Goal: Task Accomplishment & Management: Complete application form

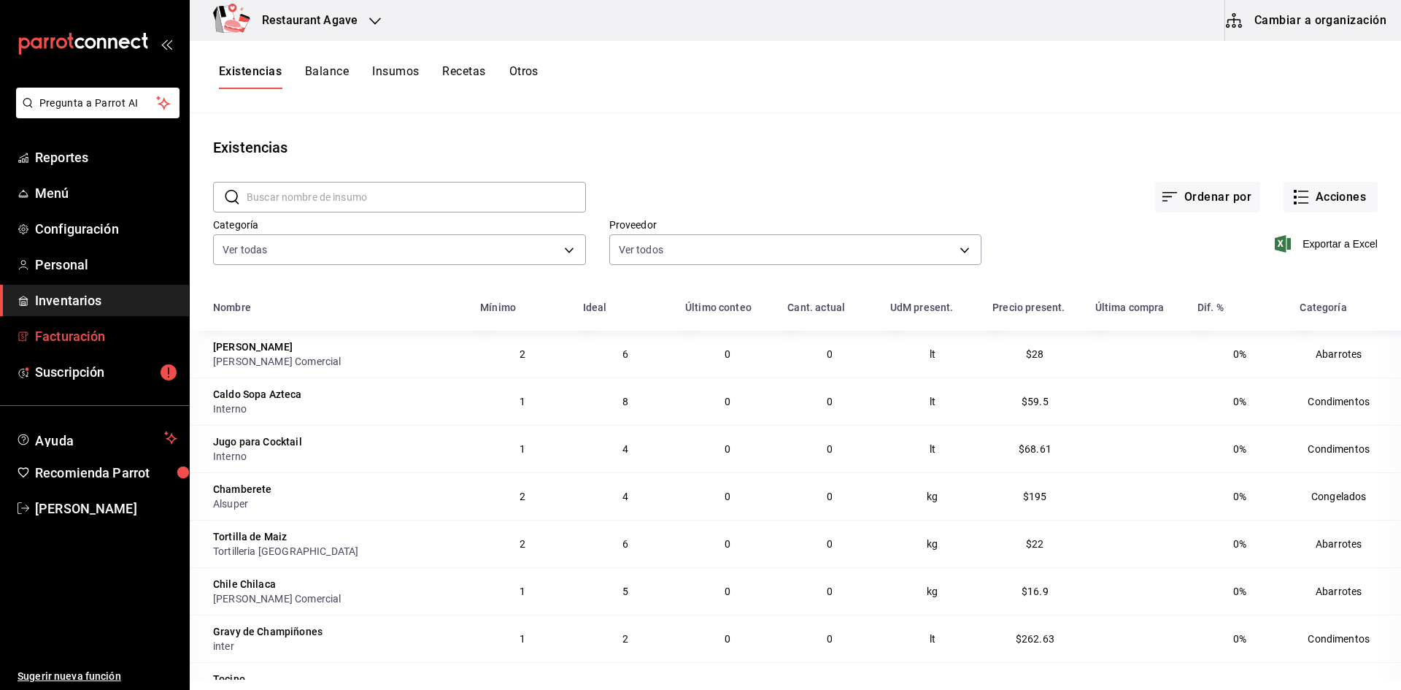
click at [110, 324] on link "Facturación" at bounding box center [94, 335] width 189 height 31
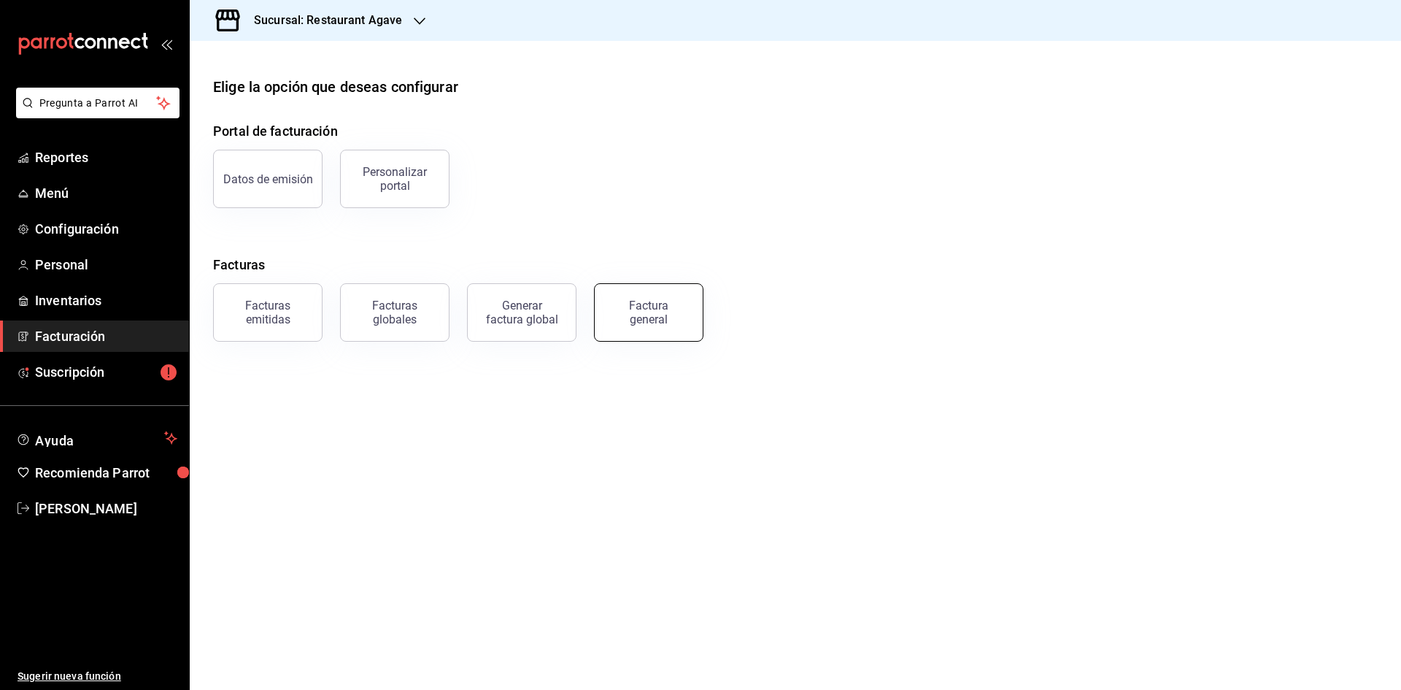
click at [638, 326] on button "Factura general" at bounding box center [648, 312] width 109 height 58
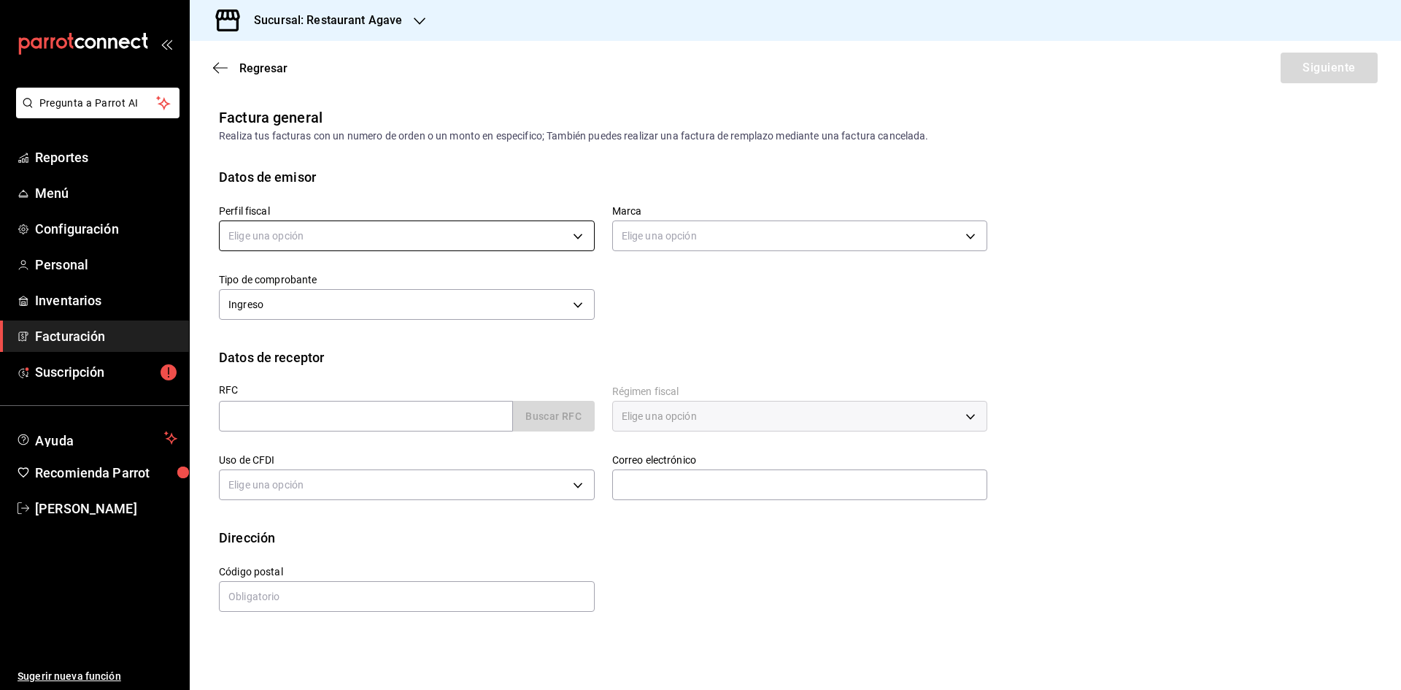
click at [358, 236] on body "Pregunta a Parrot AI Reportes Menú Configuración Personal Inventarios Facturaci…" at bounding box center [700, 345] width 1401 height 690
click at [334, 313] on li "[PERSON_NAME] [PERSON_NAME]" at bounding box center [407, 309] width 374 height 27
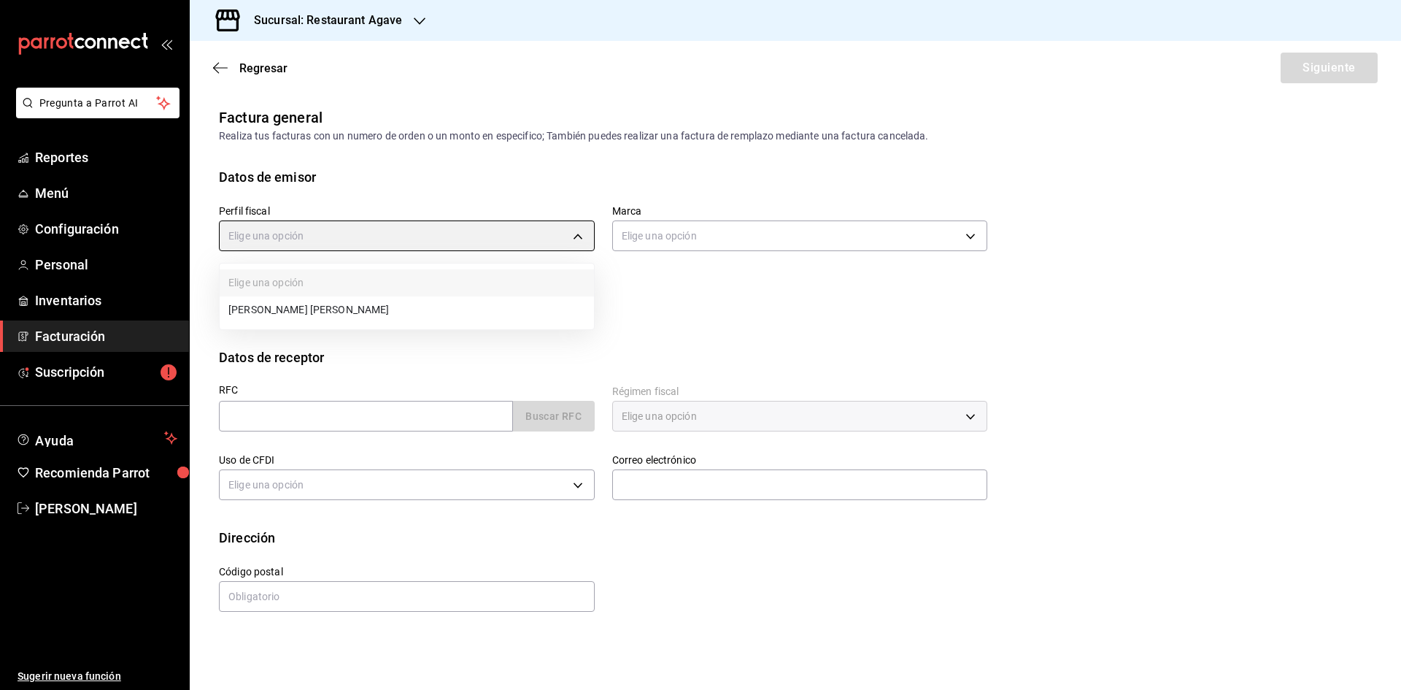
type input "ad901036-74df-4fe8-addc-bdb4b17d016d"
type input "ac14864f-e3a0-4832-92fd-dda121f57a49"
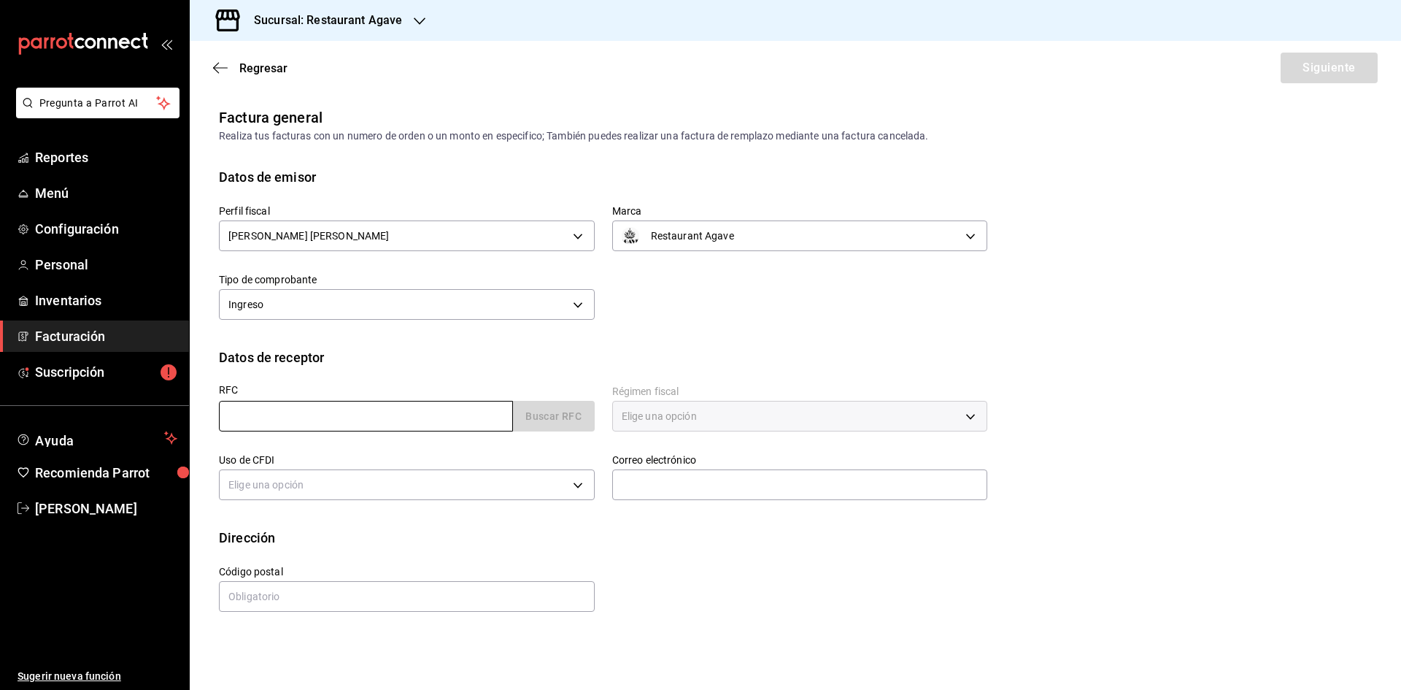
click at [344, 425] on input "text" at bounding box center [366, 416] width 294 height 31
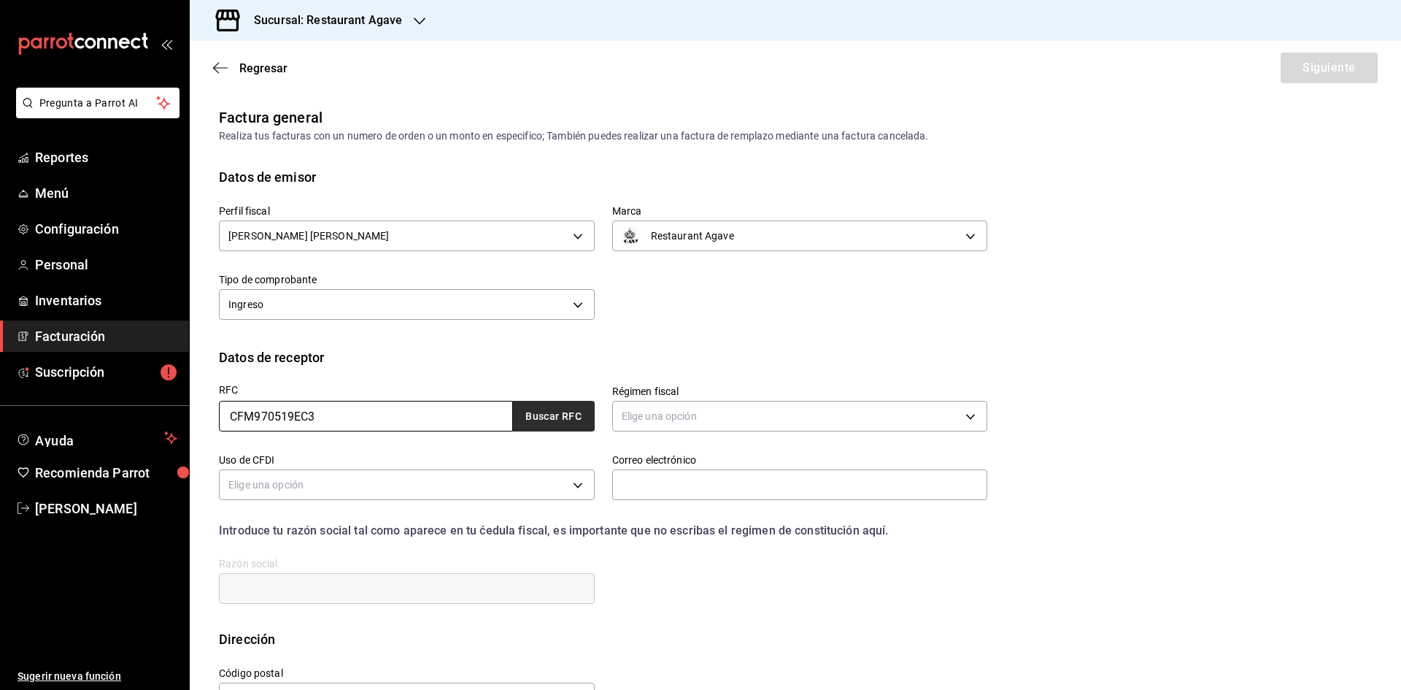
type input "CFM970519EC3"
click at [521, 409] on button "Buscar RFC" at bounding box center [554, 416] width 82 height 31
click at [645, 415] on body "Pregunta a Parrot AI Reportes Menú Configuración Personal Inventarios Facturaci…" at bounding box center [700, 345] width 1401 height 690
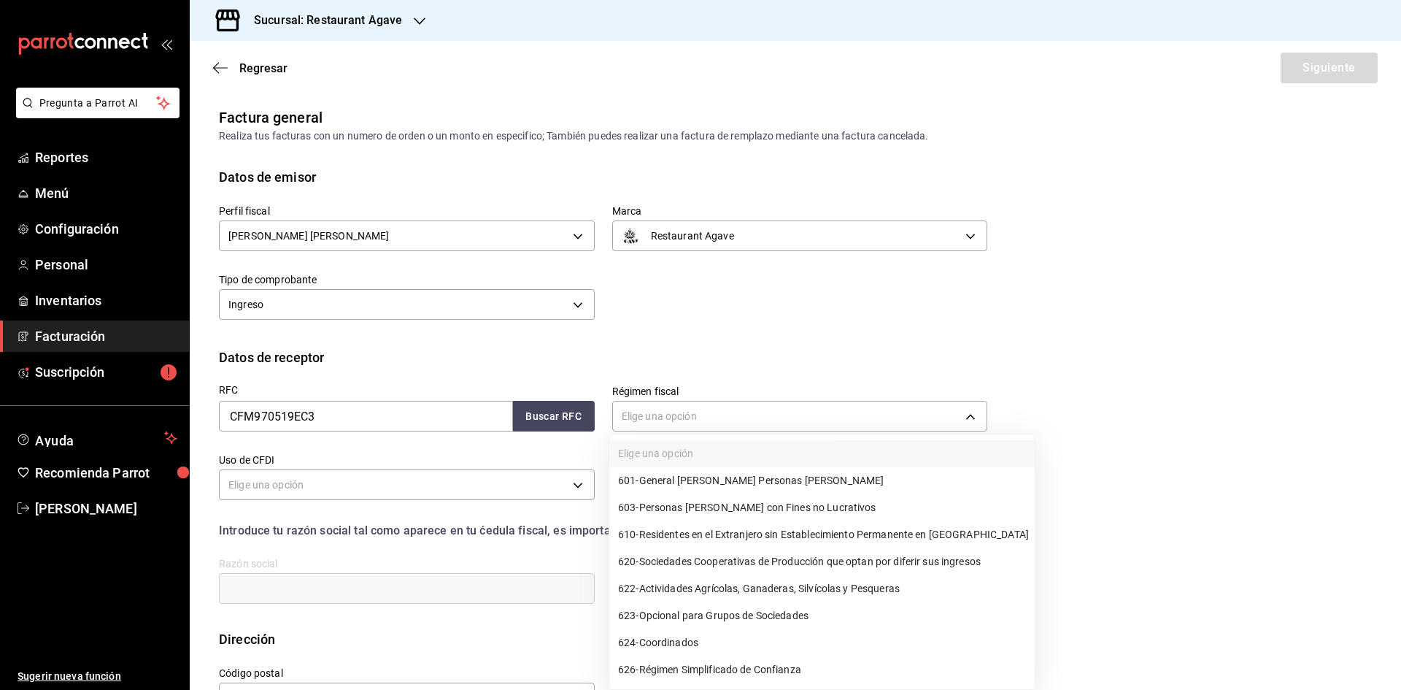
click at [689, 476] on span "601 - General [PERSON_NAME] Personas [PERSON_NAME]" at bounding box center [751, 480] width 266 height 15
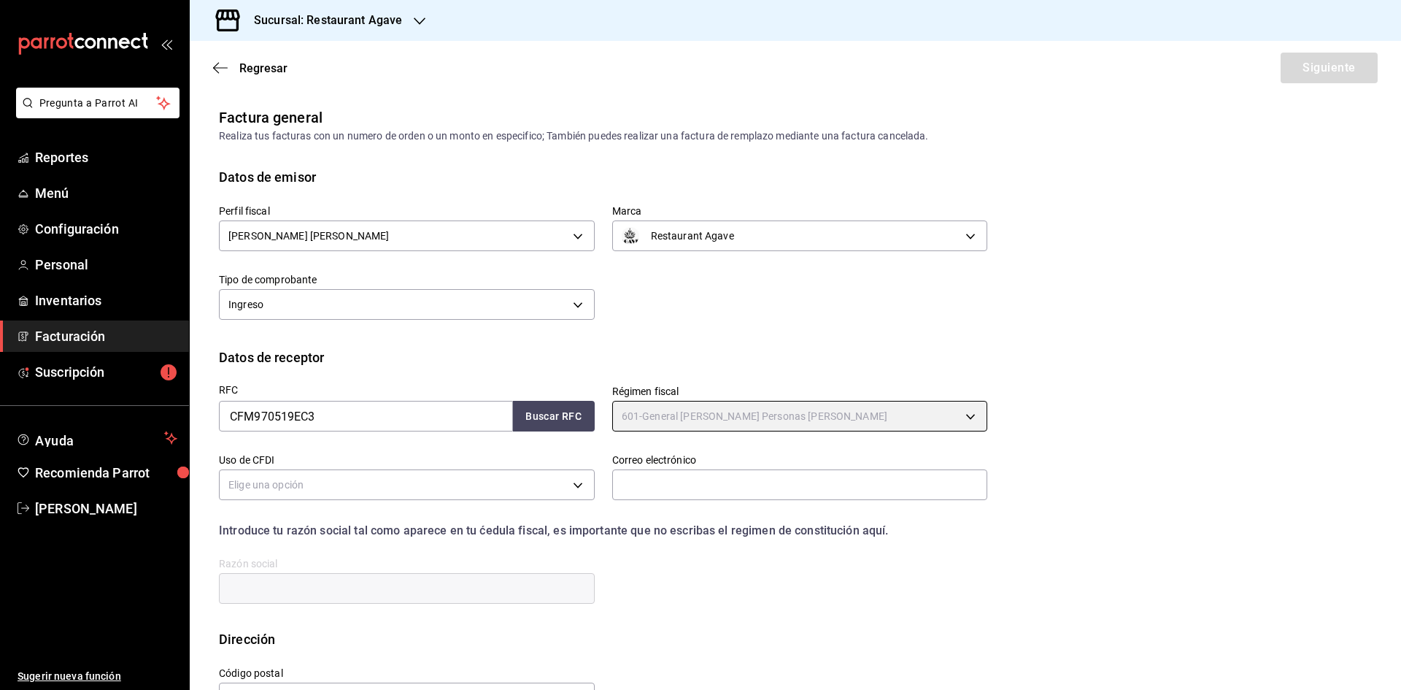
type input "601"
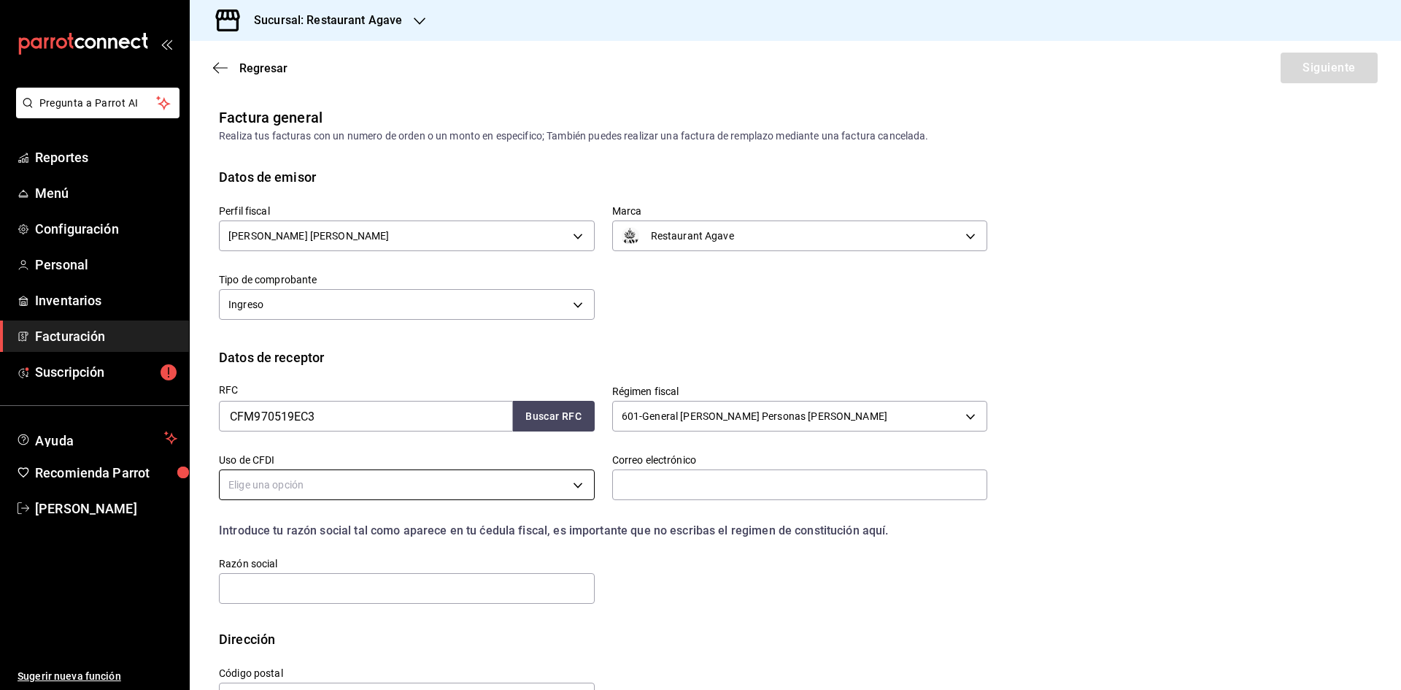
click at [312, 479] on body "Pregunta a Parrot AI Reportes Menú Configuración Personal Inventarios Facturaci…" at bounding box center [700, 345] width 1401 height 690
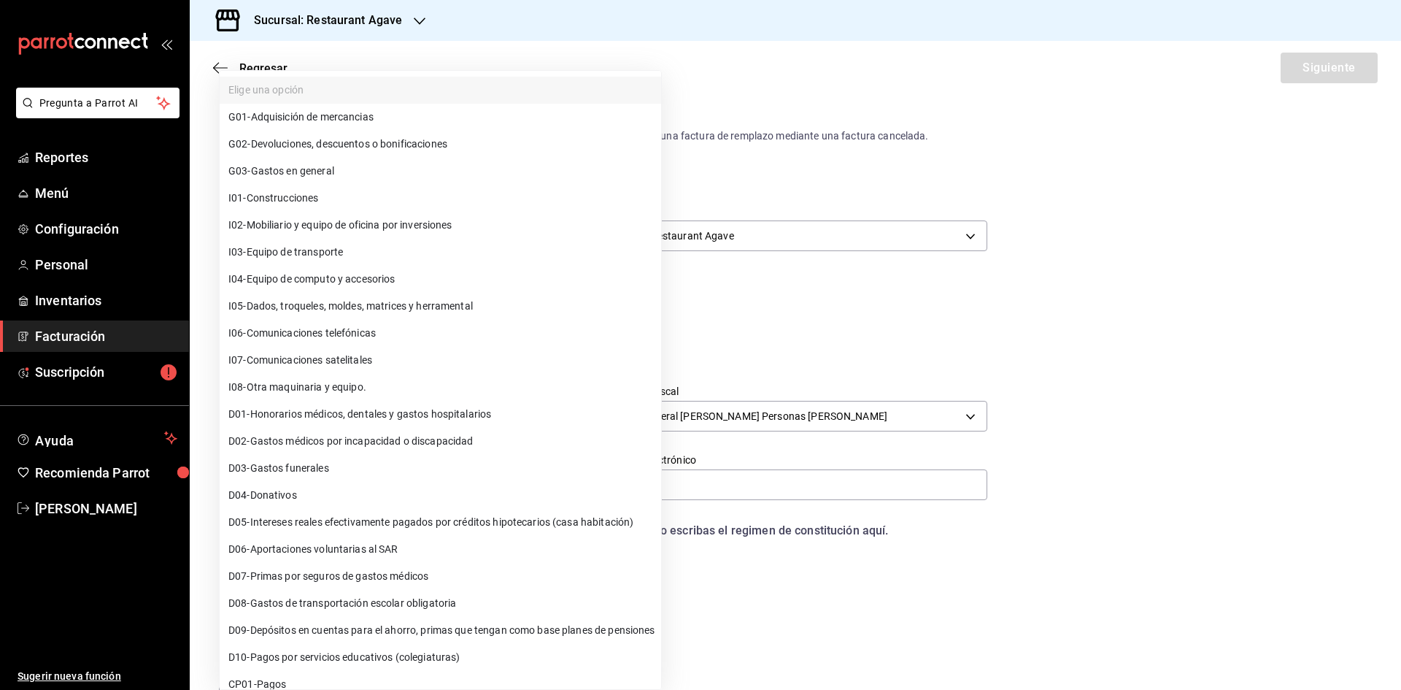
click at [334, 176] on span "G03 - Gastos en general" at bounding box center [281, 170] width 106 height 15
type input "G03"
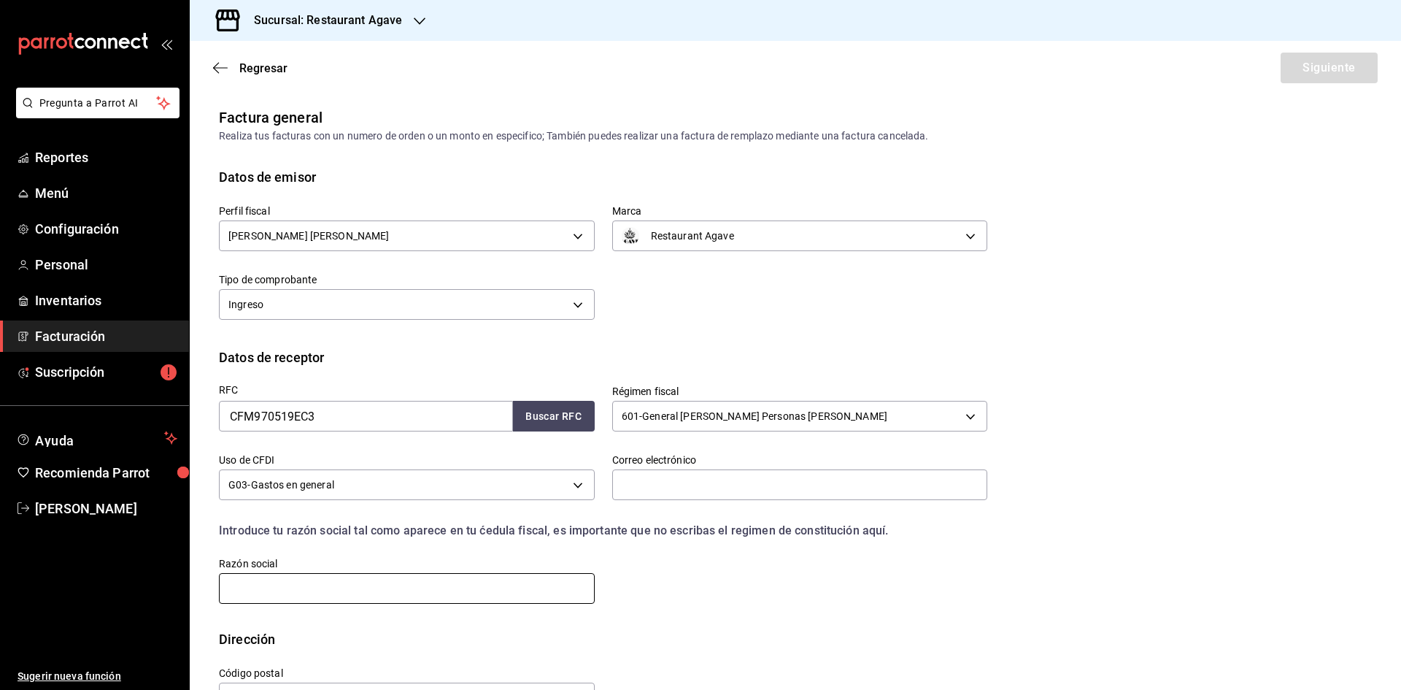
click at [360, 594] on input "text" at bounding box center [407, 588] width 376 height 31
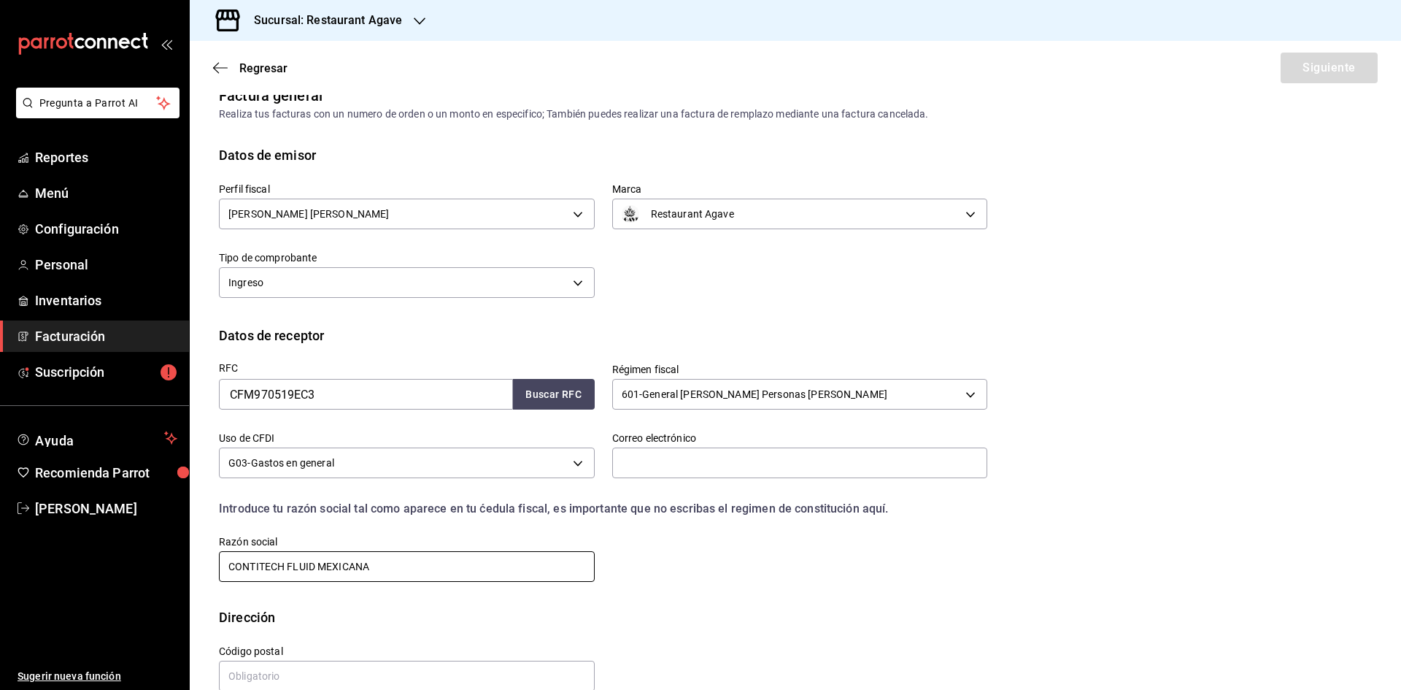
scroll to position [49, 0]
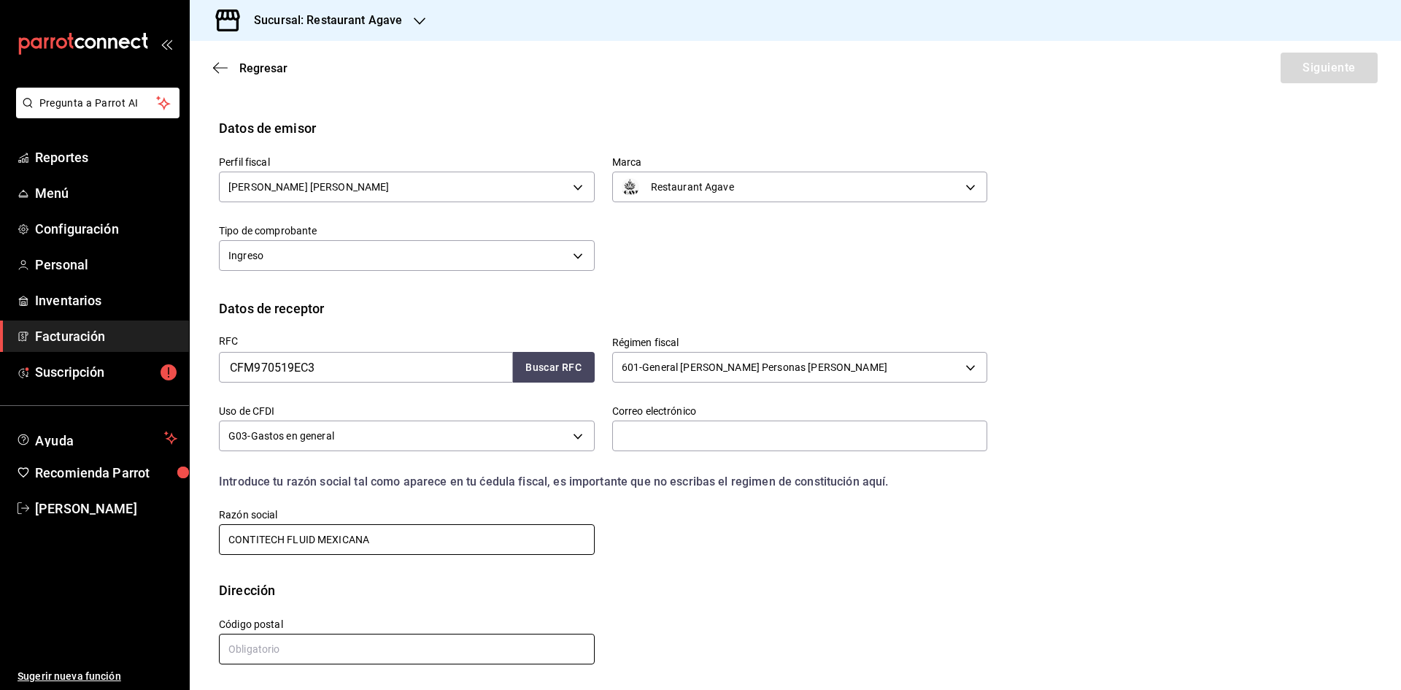
type input "CONTITECH FLUID MEXICANA"
click at [377, 639] on input "text" at bounding box center [407, 648] width 376 height 31
type input "54010"
click at [676, 424] on input "text" at bounding box center [800, 435] width 376 height 31
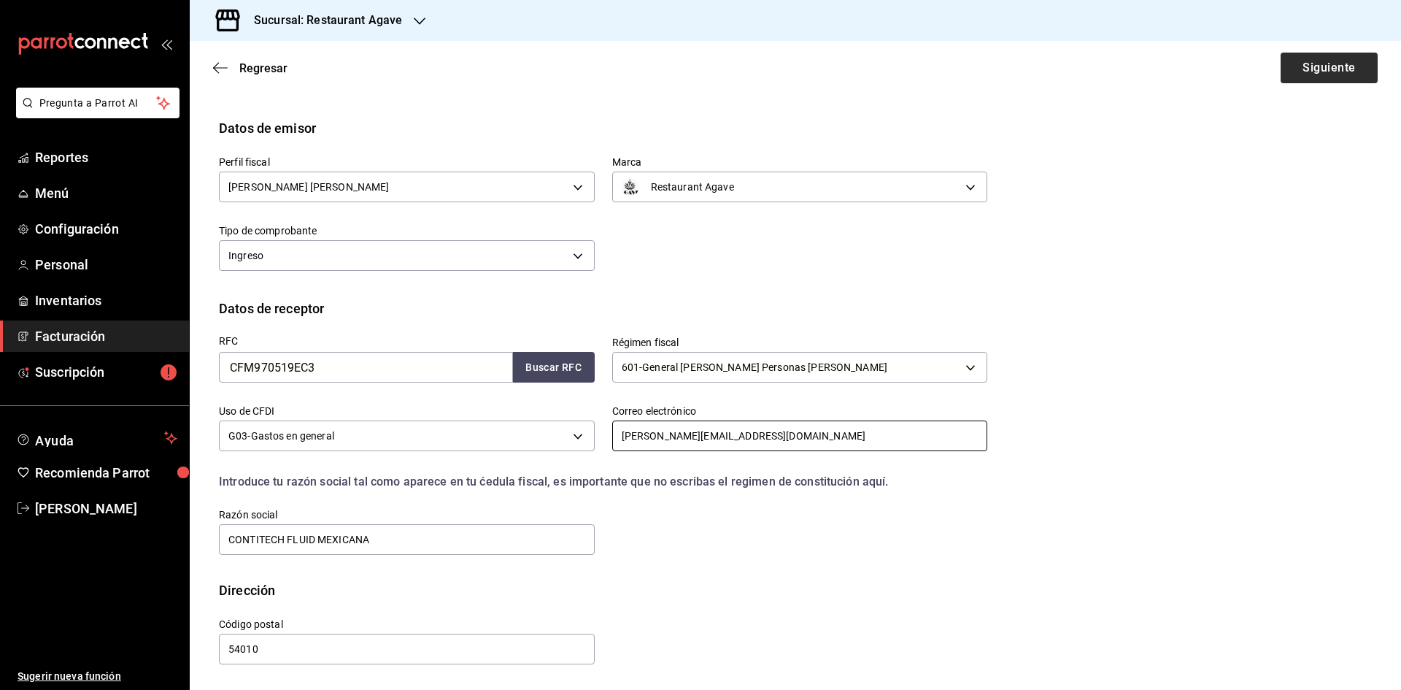
type input "[PERSON_NAME][EMAIL_ADDRESS][DOMAIN_NAME]"
click at [1327, 76] on button "Siguiente" at bounding box center [1329, 68] width 97 height 31
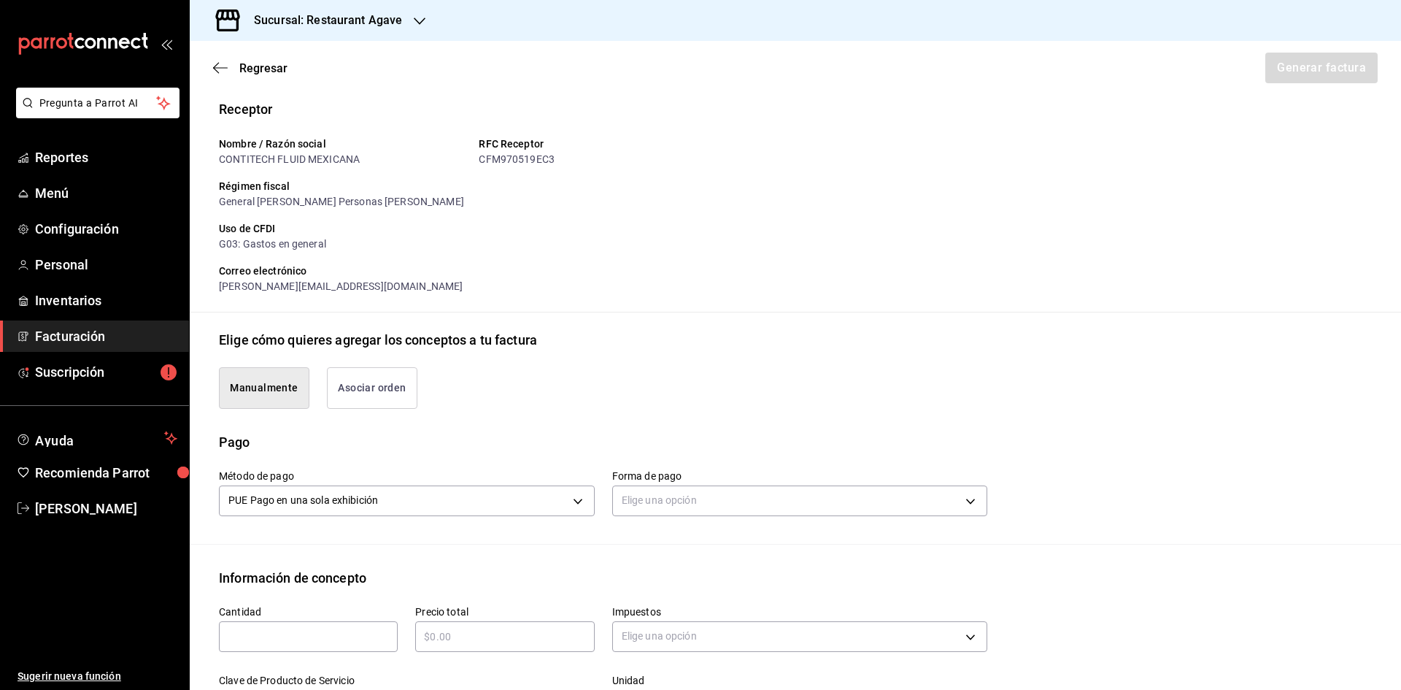
scroll to position [268, 0]
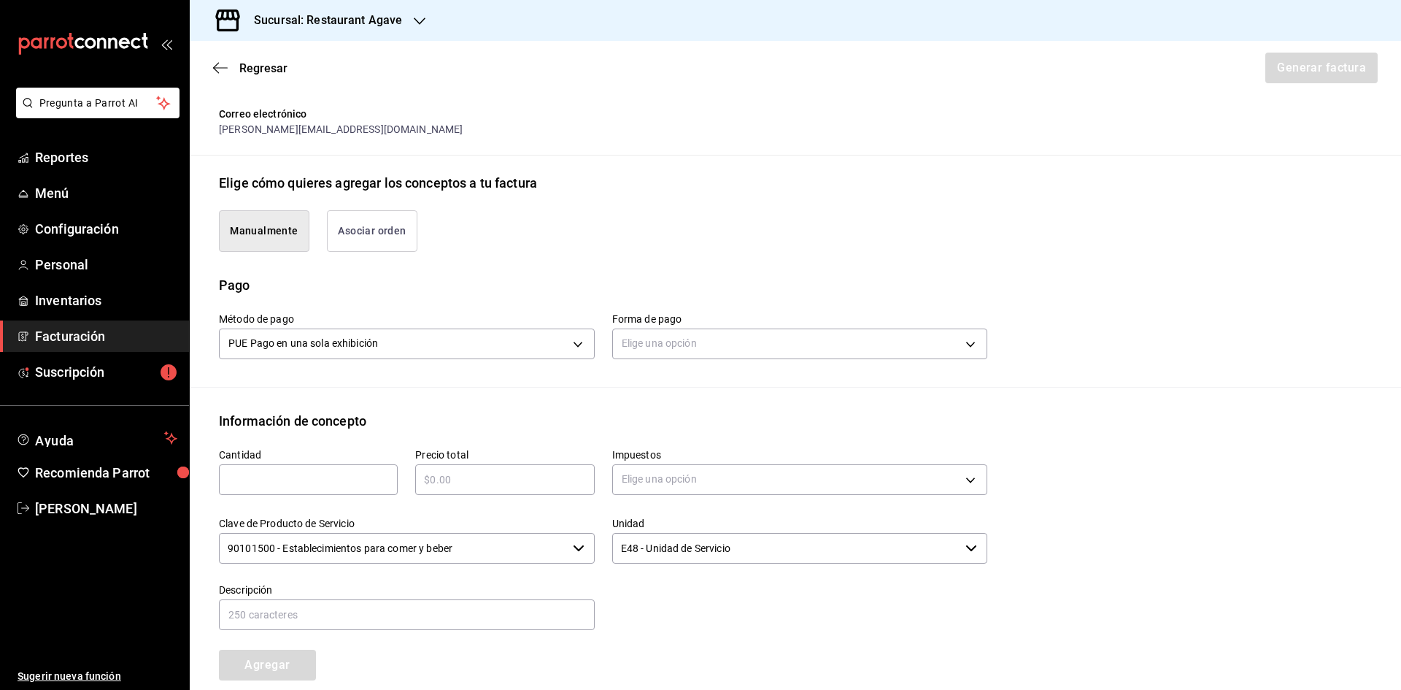
click at [277, 474] on input "text" at bounding box center [308, 480] width 179 height 18
type input "1"
click at [487, 477] on input "text" at bounding box center [504, 480] width 179 height 18
type input "$7515"
click at [649, 482] on body "Pregunta a Parrot AI Reportes Menú Configuración Personal Inventarios Facturaci…" at bounding box center [700, 345] width 1401 height 690
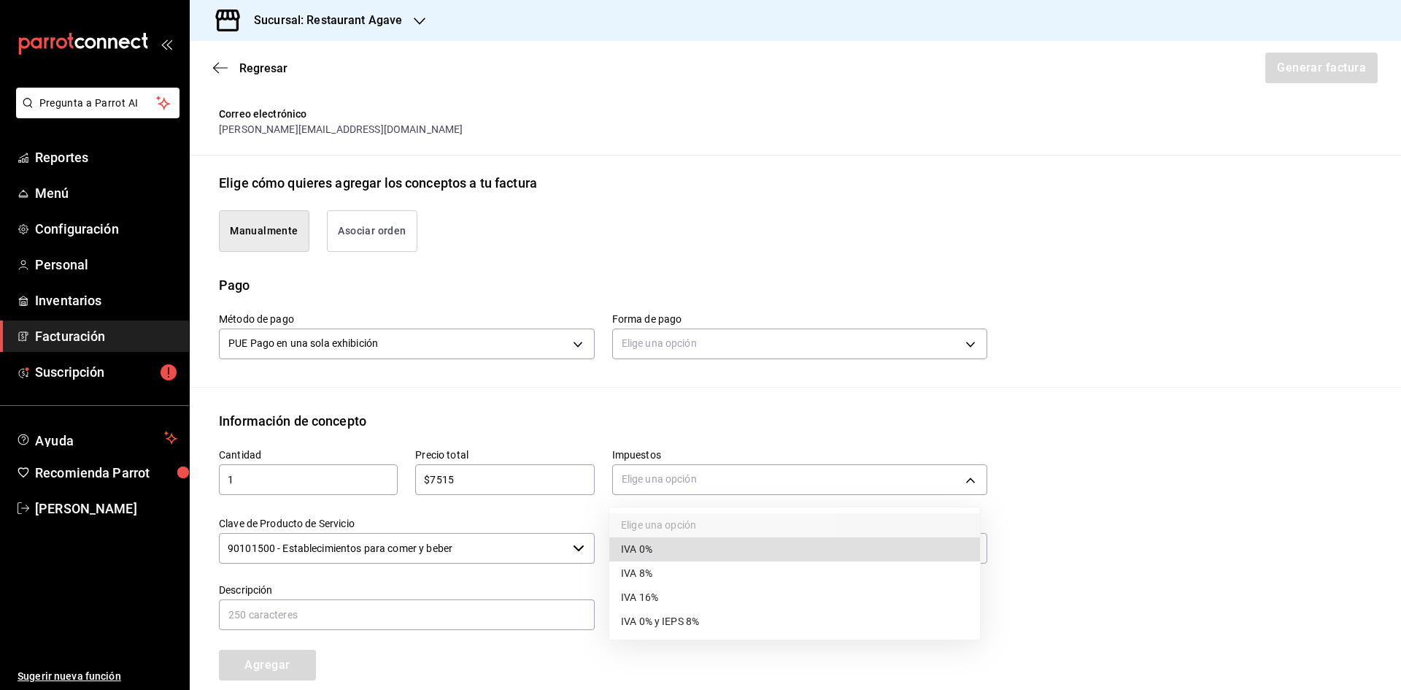
click at [671, 601] on li "IVA 16%" at bounding box center [794, 597] width 371 height 24
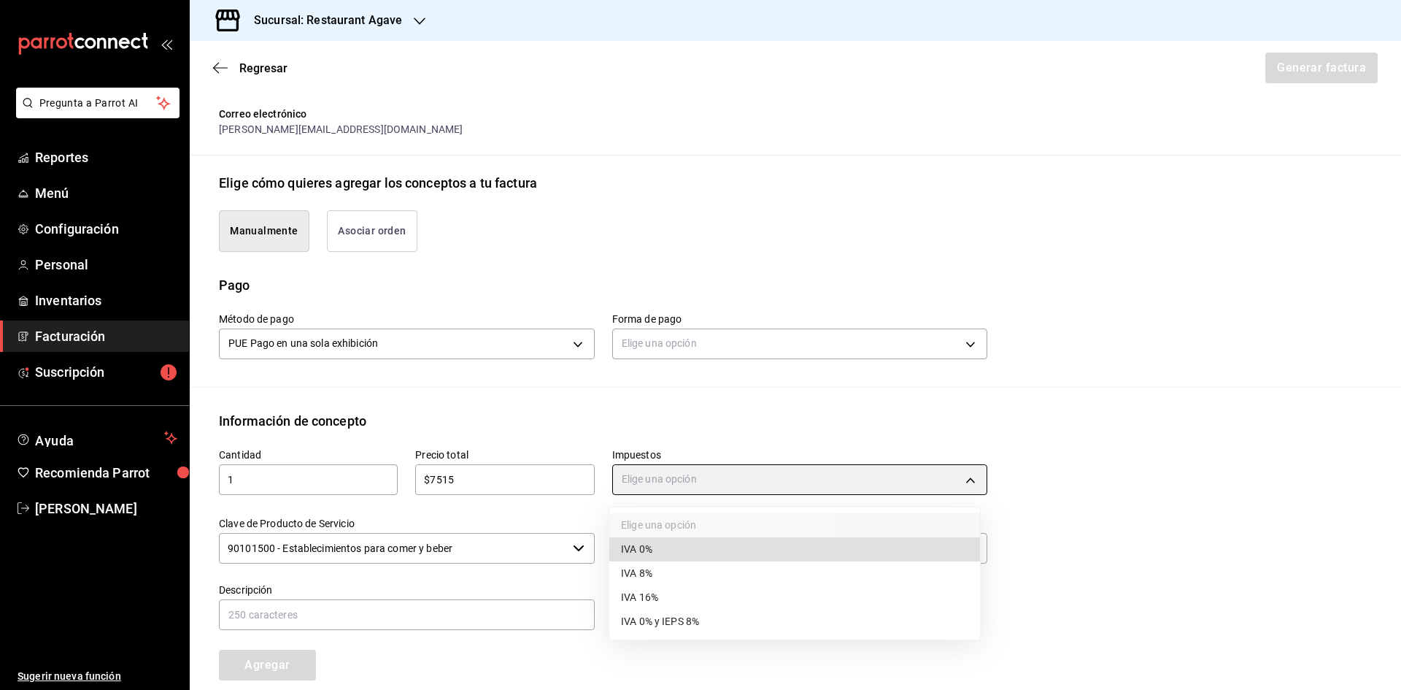
type input "IVA_16"
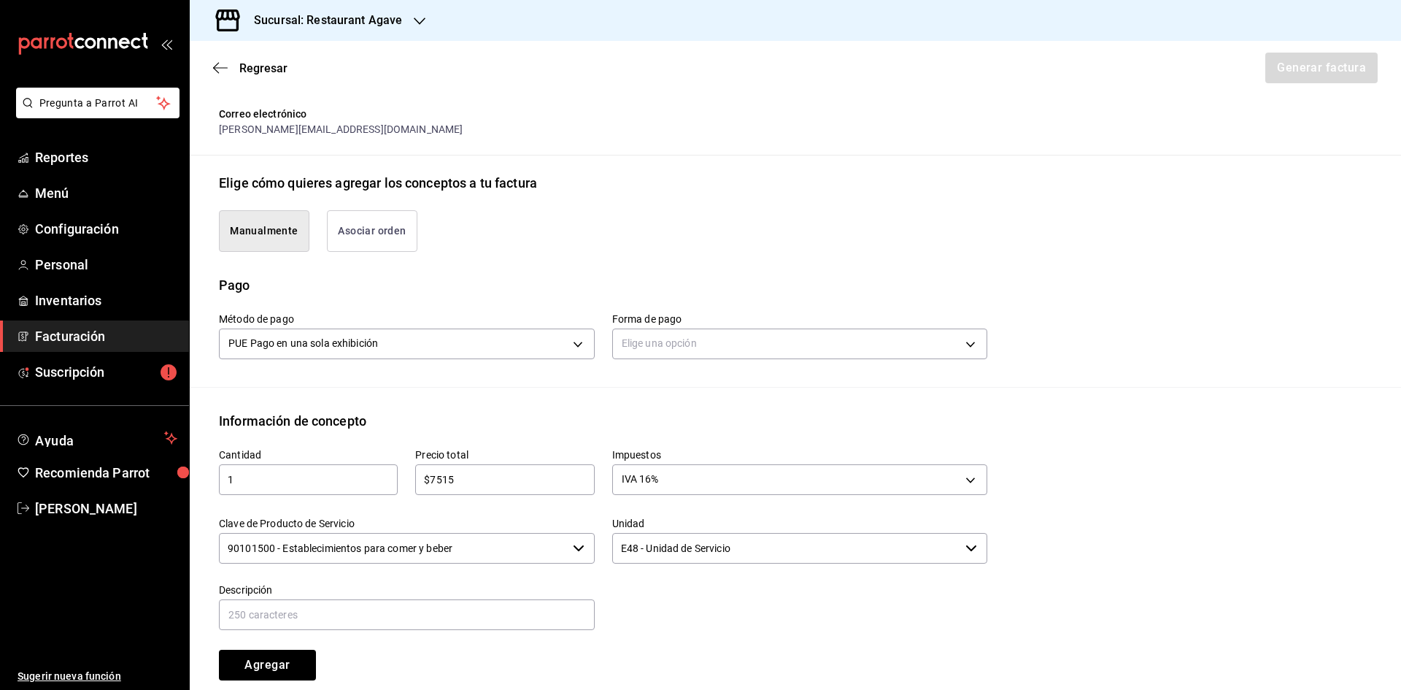
click at [543, 592] on label "Descripción" at bounding box center [407, 589] width 376 height 10
click at [525, 617] on input "text" at bounding box center [407, 614] width 376 height 31
type input "Consumo"
click at [676, 335] on body "Pregunta a Parrot AI Reportes Menú Configuración Personal Inventarios Facturaci…" at bounding box center [700, 345] width 1401 height 690
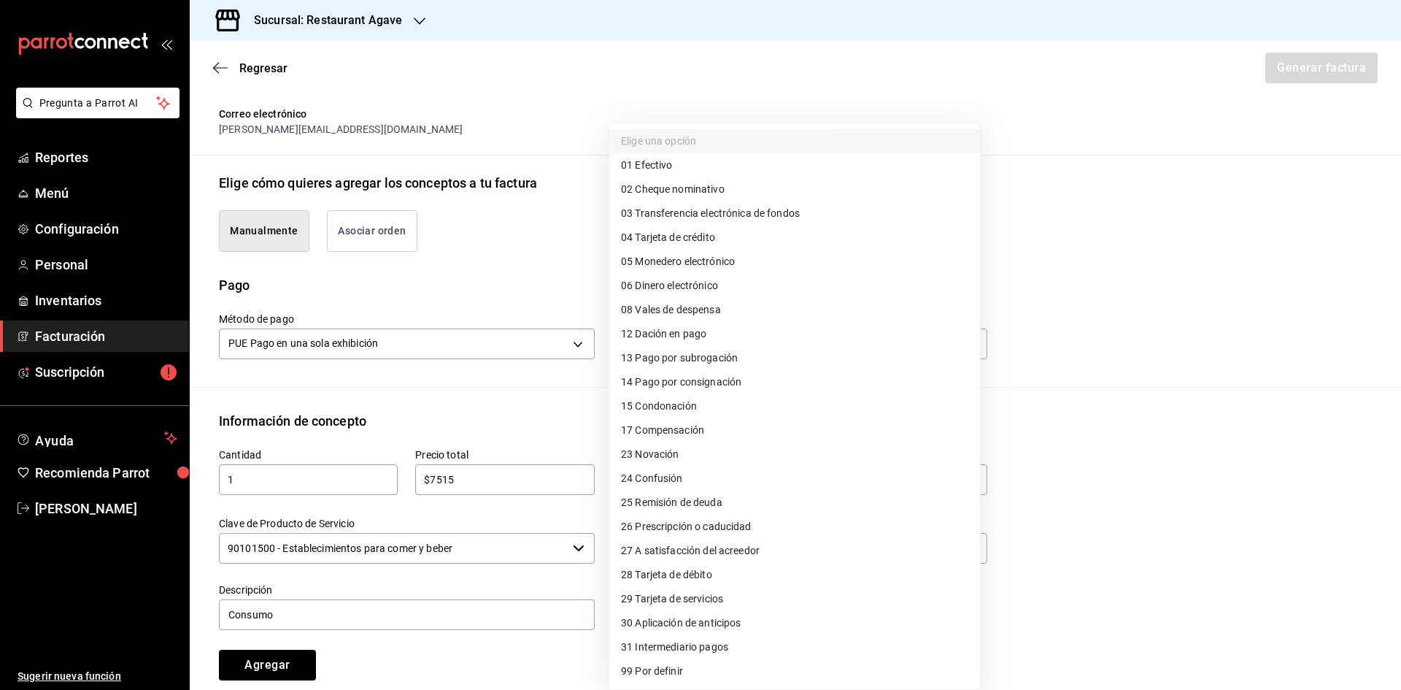
click at [722, 231] on li "04 Tarjeta de crédito" at bounding box center [794, 237] width 371 height 24
type input "04"
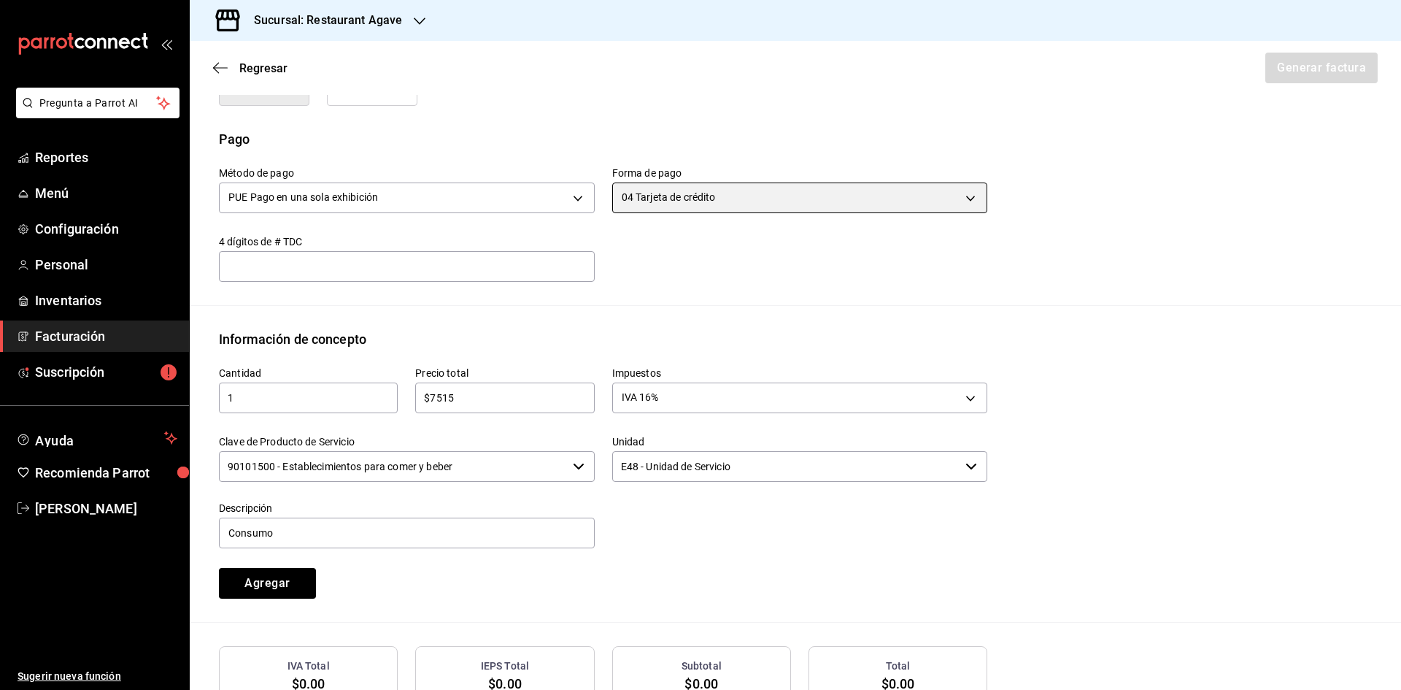
scroll to position [518, 0]
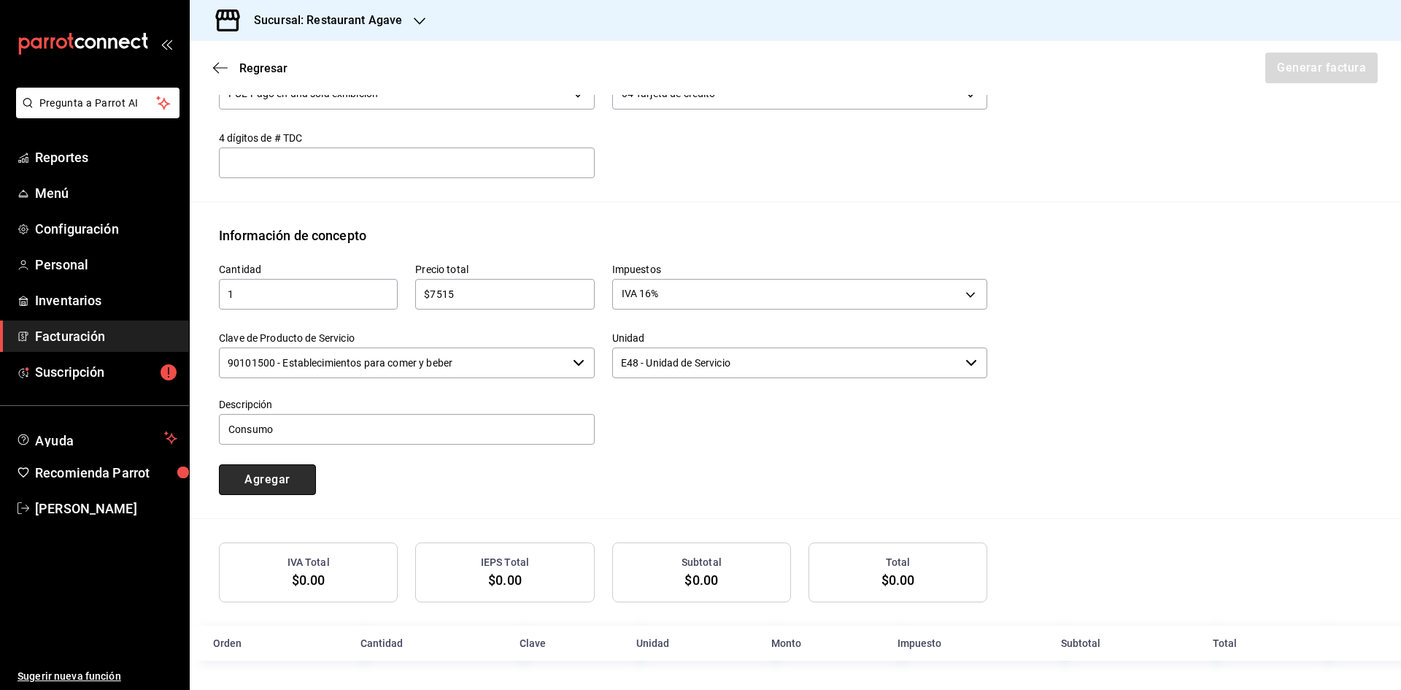
click at [276, 482] on button "Agregar" at bounding box center [267, 479] width 97 height 31
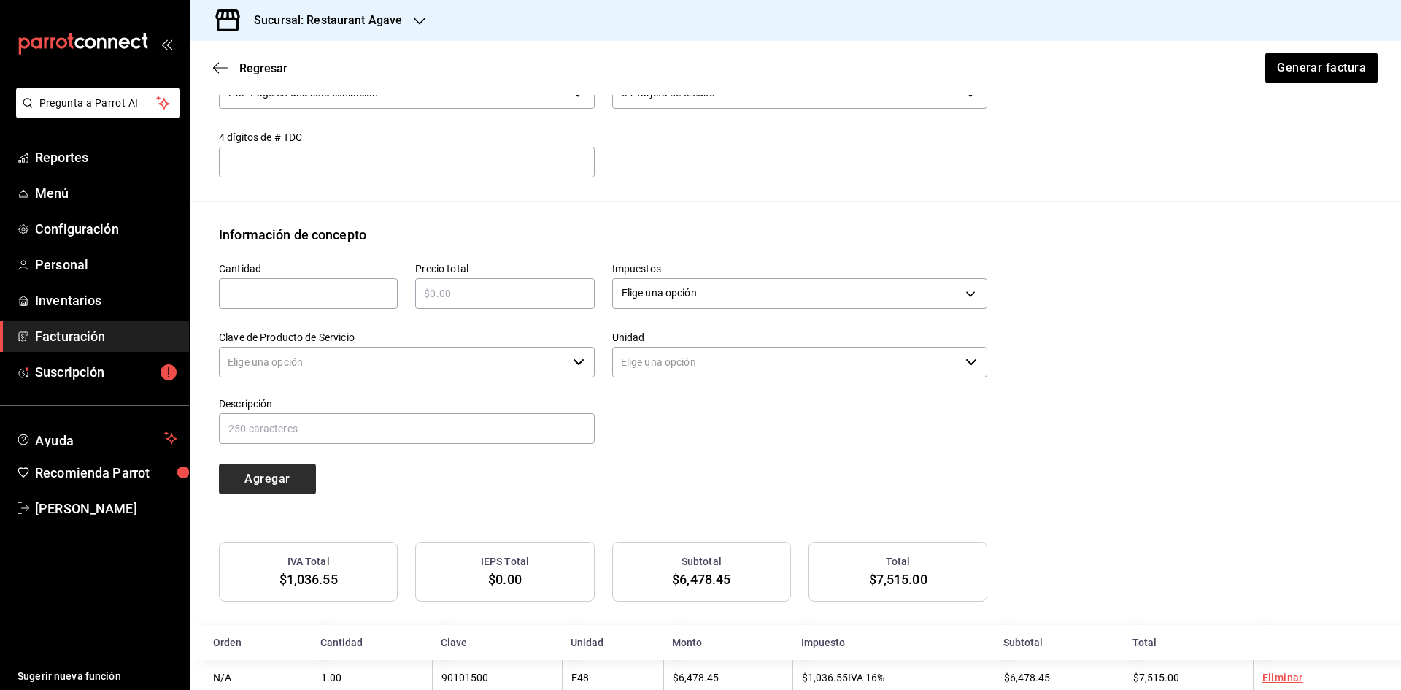
type input "90101500 - Establecimientos para comer y beber"
type input "E48 - Unidad de Servicio"
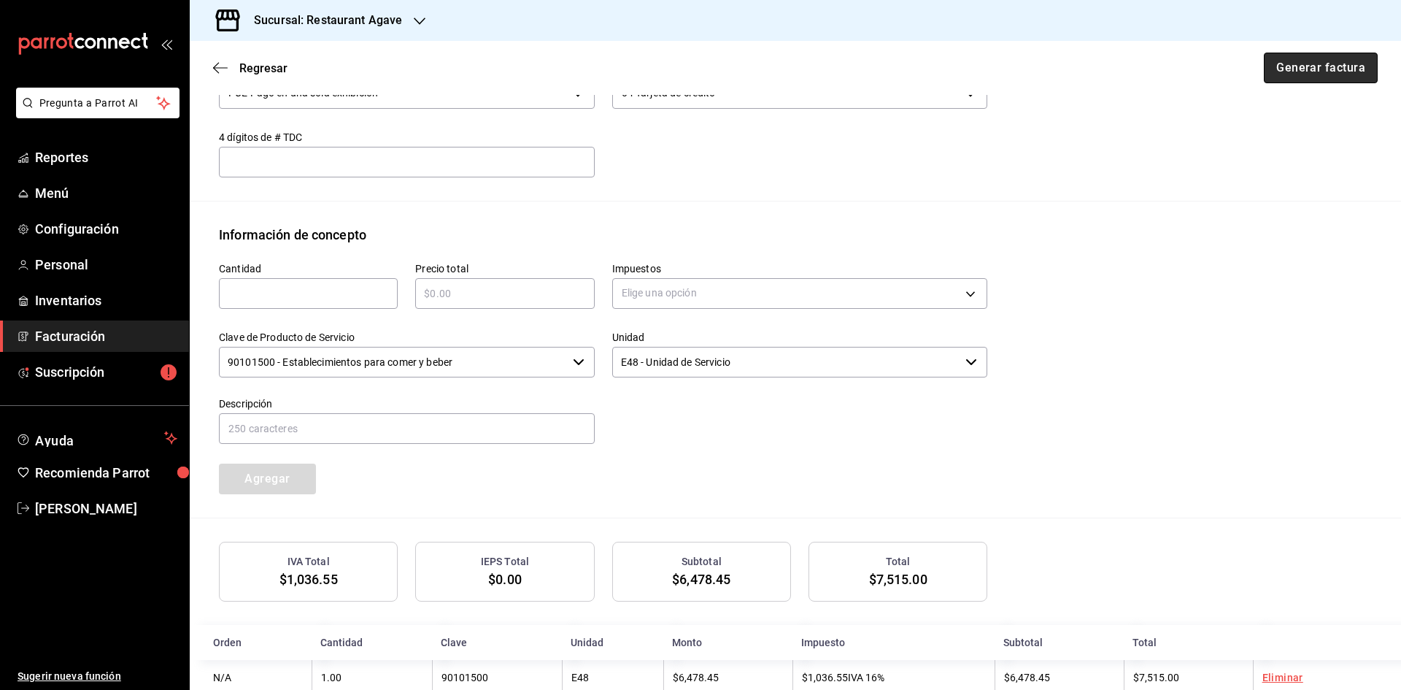
click at [1330, 64] on button "Generar factura" at bounding box center [1321, 68] width 114 height 31
